Goal: Information Seeking & Learning: Learn about a topic

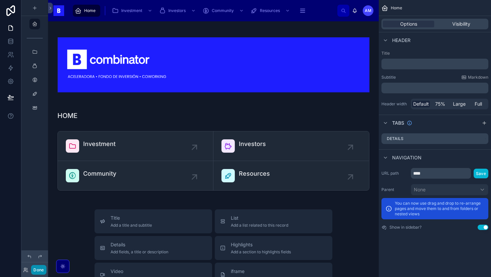
click at [43, 269] on button "Done" at bounding box center [38, 270] width 15 height 10
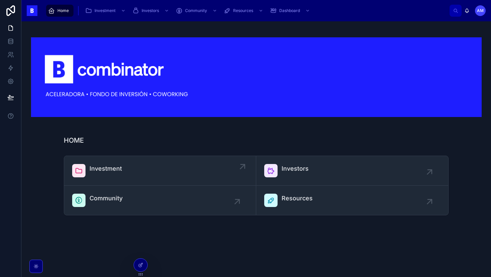
click at [135, 179] on link "Investment" at bounding box center [160, 171] width 192 height 30
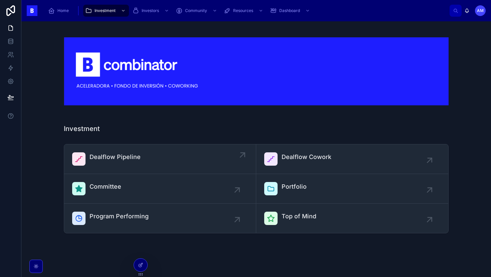
click at [118, 155] on span "Dealflow Pipeline" at bounding box center [114, 156] width 51 height 9
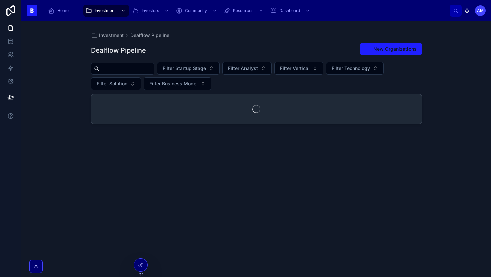
click at [129, 70] on input "text" at bounding box center [126, 68] width 55 height 9
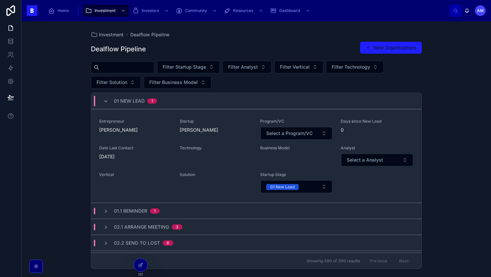
click at [53, 172] on div "Investment Dealflow Pipeline Dealflow Pipeline New Organizations Filter Startup…" at bounding box center [255, 149] width 469 height 256
click at [159, 102] on div "01 New Lead 1" at bounding box center [130, 101] width 70 height 11
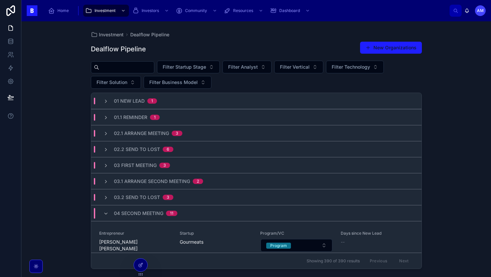
click at [146, 213] on span "04 Second Meeting" at bounding box center [138, 213] width 49 height 7
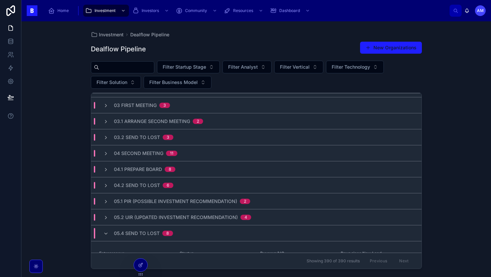
scroll to position [87, 0]
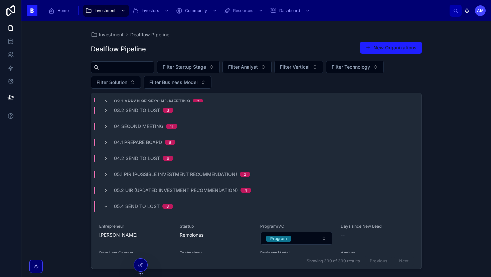
click at [143, 208] on span "05.4 Send to Lost" at bounding box center [137, 206] width 46 height 7
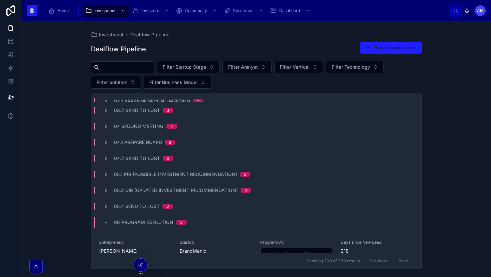
scroll to position [147, 0]
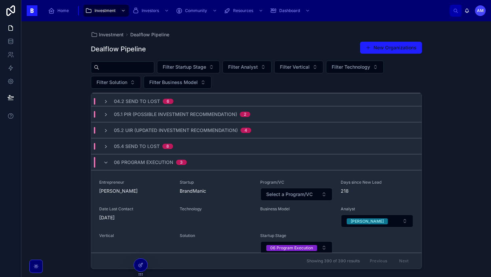
click at [148, 164] on span "06 Program Execution" at bounding box center [143, 162] width 59 height 7
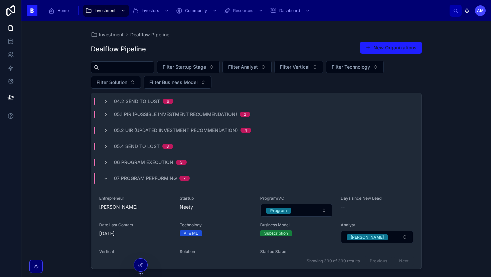
scroll to position [0, 0]
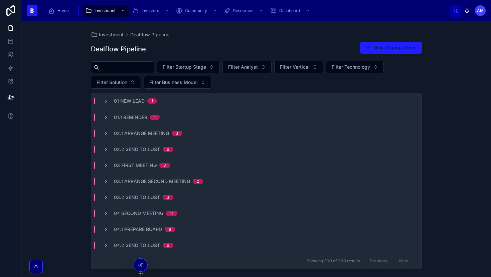
click at [153, 103] on span "1" at bounding box center [152, 100] width 10 height 5
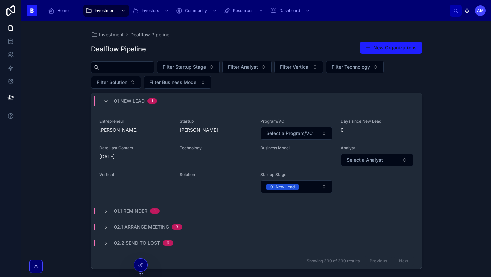
click at [153, 103] on span "1" at bounding box center [152, 100] width 10 height 5
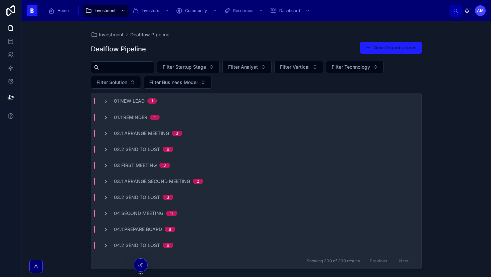
click at [147, 122] on div "01.1 Reminder 1" at bounding box center [256, 117] width 330 height 16
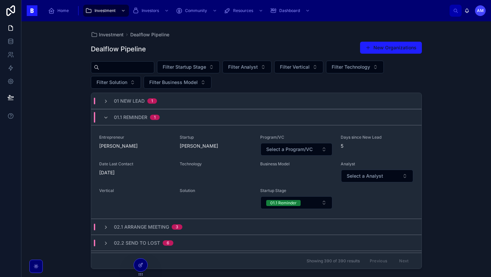
click at [147, 122] on div "01.1 Reminder 1" at bounding box center [137, 117] width 46 height 11
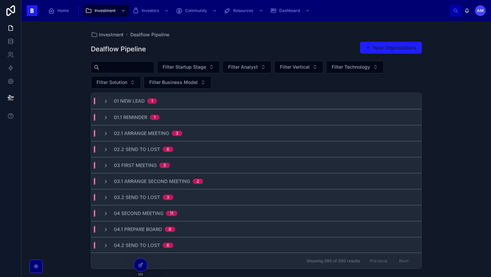
drag, startPoint x: 131, startPoint y: 69, endPoint x: 133, endPoint y: 65, distance: 4.9
click at [131, 69] on input "text" at bounding box center [126, 67] width 55 height 9
paste input "**********"
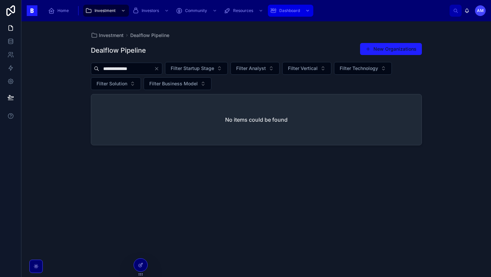
type input "**********"
click at [154, 65] on input "**********" at bounding box center [126, 68] width 55 height 9
click at [158, 67] on icon "Clear" at bounding box center [156, 68] width 3 height 3
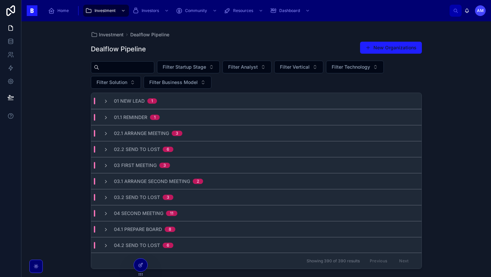
click at [147, 68] on input "text" at bounding box center [126, 67] width 55 height 9
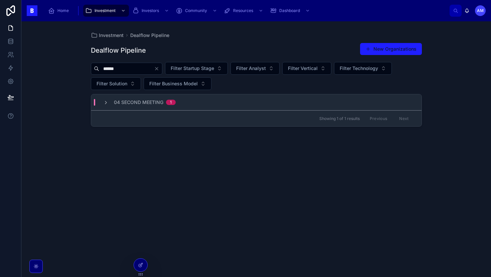
type input "******"
click at [149, 103] on span "04 Second Meeting" at bounding box center [138, 102] width 49 height 7
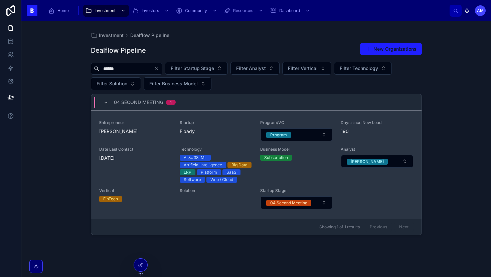
click at [163, 143] on div "Entrepreneur [PERSON_NAME] Startup Fibady Program/VC Program Days since New Lea…" at bounding box center [256, 164] width 314 height 89
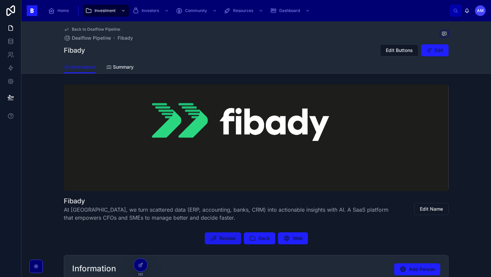
click at [233, 237] on span "Review" at bounding box center [227, 238] width 16 height 7
click at [262, 244] on button "Deck" at bounding box center [259, 239] width 31 height 12
click at [284, 240] on icon at bounding box center [286, 238] width 7 height 7
